Goal: Task Accomplishment & Management: Manage account settings

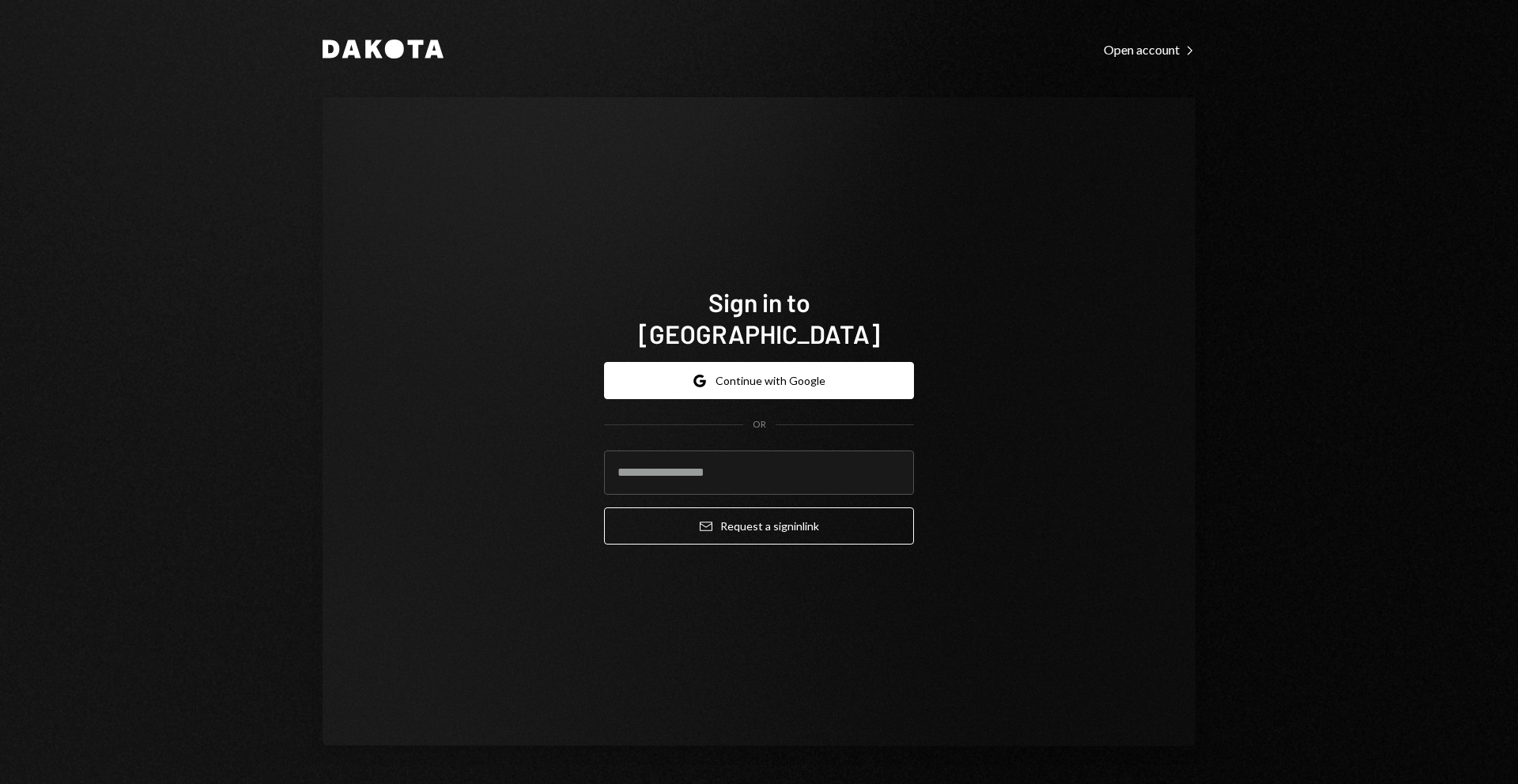
click at [823, 349] on div "Google Continue with Google OR Email Request a sign in link" at bounding box center [759, 453] width 310 height 208
click at [824, 362] on button "Google Continue with Google" at bounding box center [759, 380] width 310 height 37
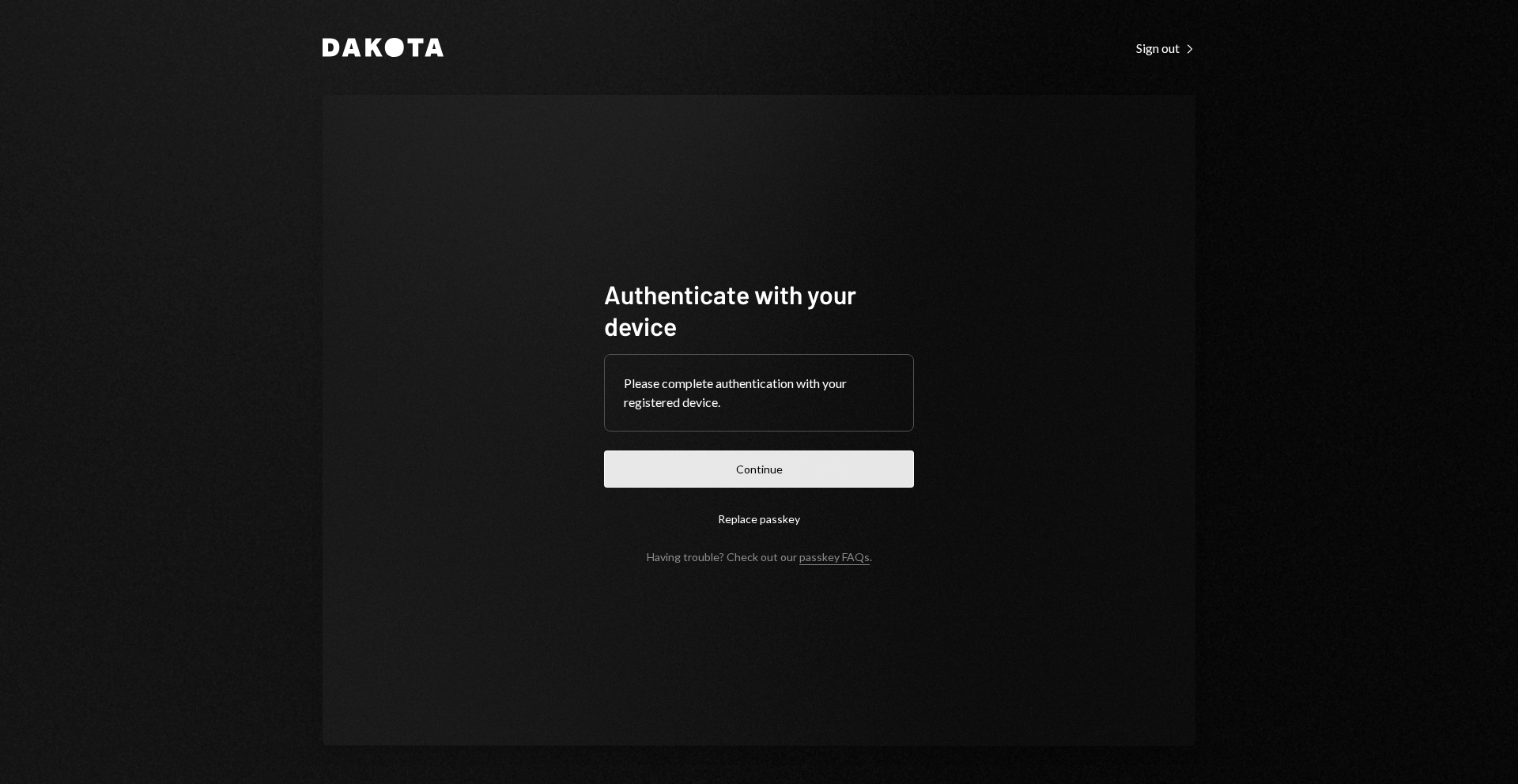
click at [817, 490] on form "Authenticate with your device Please complete authentication with your register…" at bounding box center [759, 421] width 310 height 286
click at [816, 483] on button "Continue" at bounding box center [759, 468] width 310 height 37
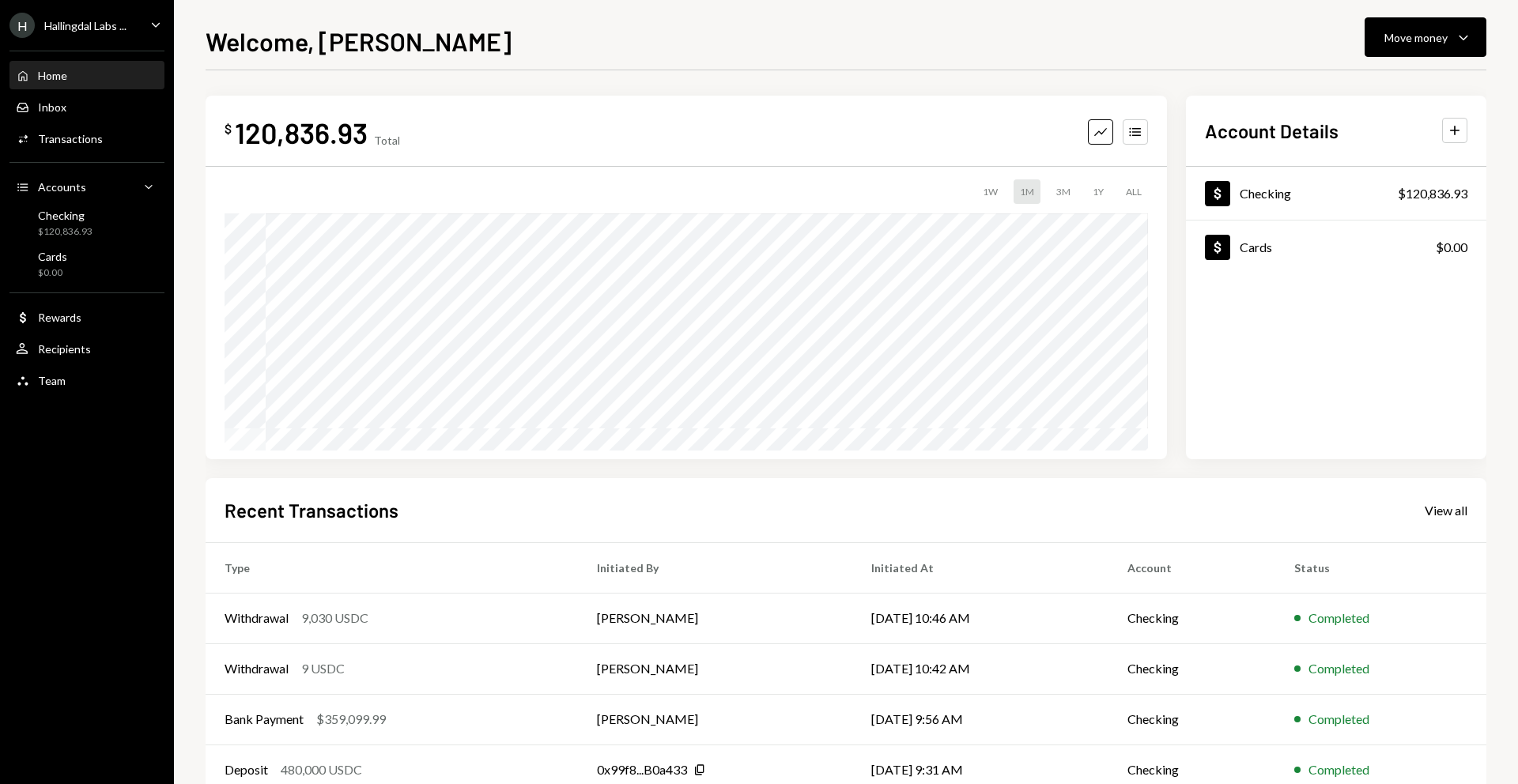
click at [1229, 347] on div "Dollar Checking $120,836.93 Dollar Cards $0.00" at bounding box center [1336, 312] width 301 height 292
click at [1224, 348] on div "Dollar Checking $120,836.93 Dollar Cards $0.00" at bounding box center [1336, 312] width 301 height 292
click at [1254, 468] on div "$ 120,836.93 Total Graph Accounts 1W 1M 3M 1Y ALL $11,425.63 Aug 26, 2025 Accou…" at bounding box center [846, 486] width 1281 height 782
